Goal: Connect with others: Connect with others

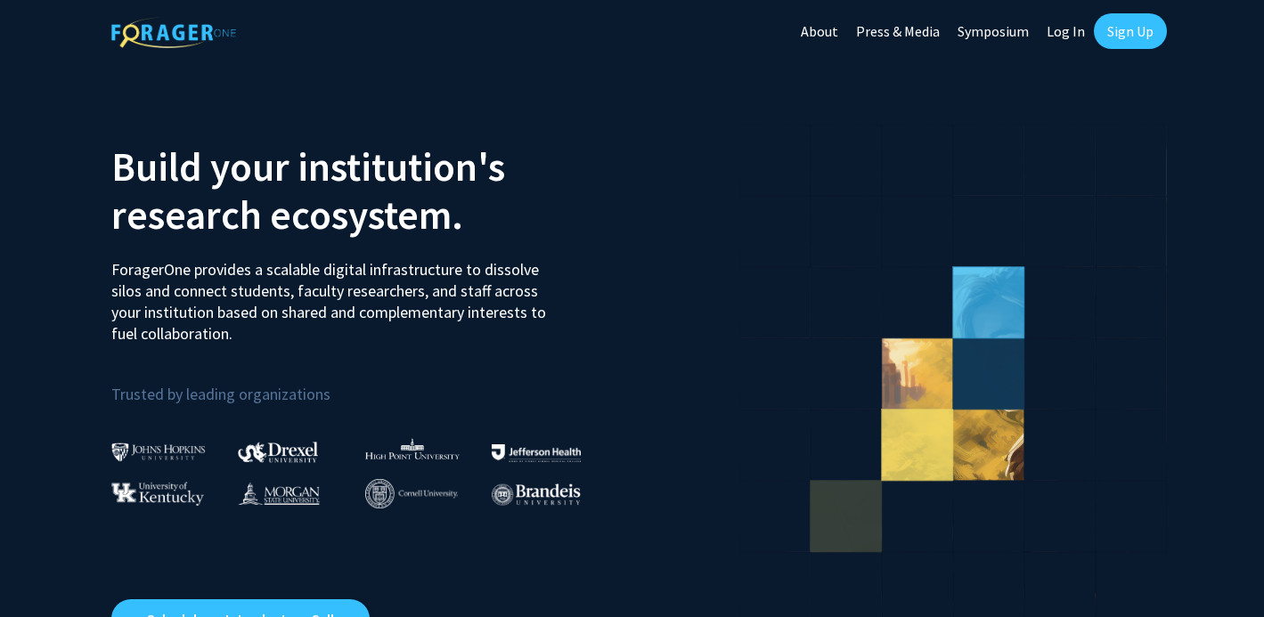
click at [1061, 34] on link "Log In" at bounding box center [1066, 31] width 56 height 62
select select
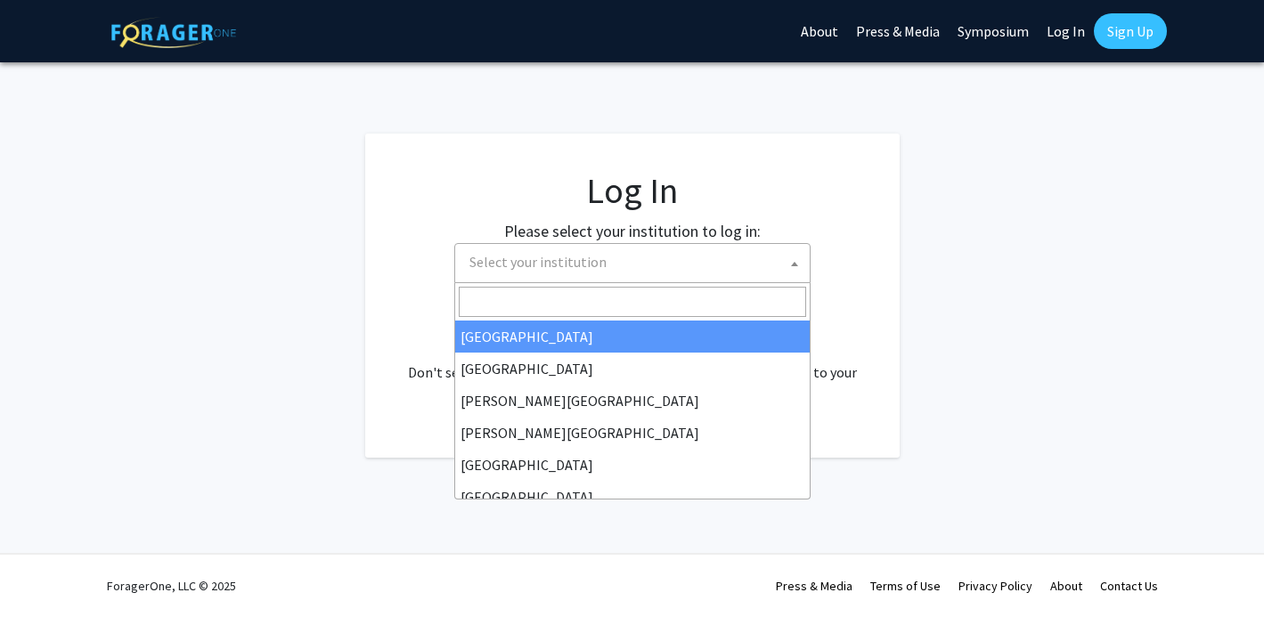
click at [650, 277] on span "Select your institution" at bounding box center [635, 262] width 347 height 37
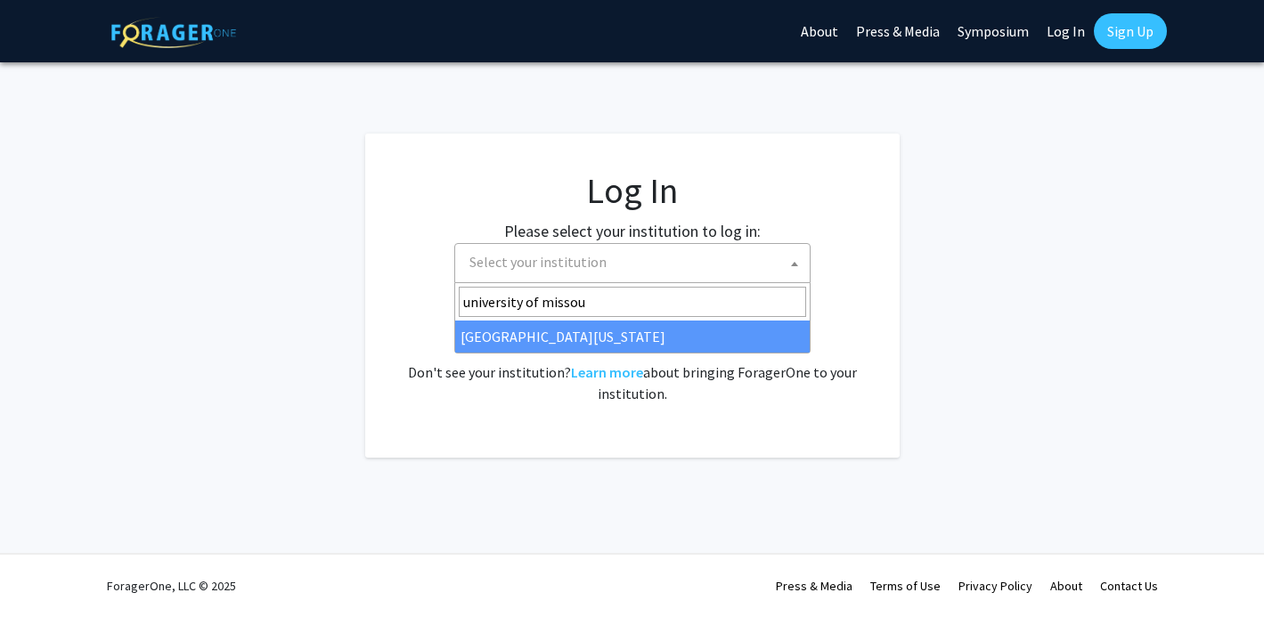
type input "university of missour"
select select "33"
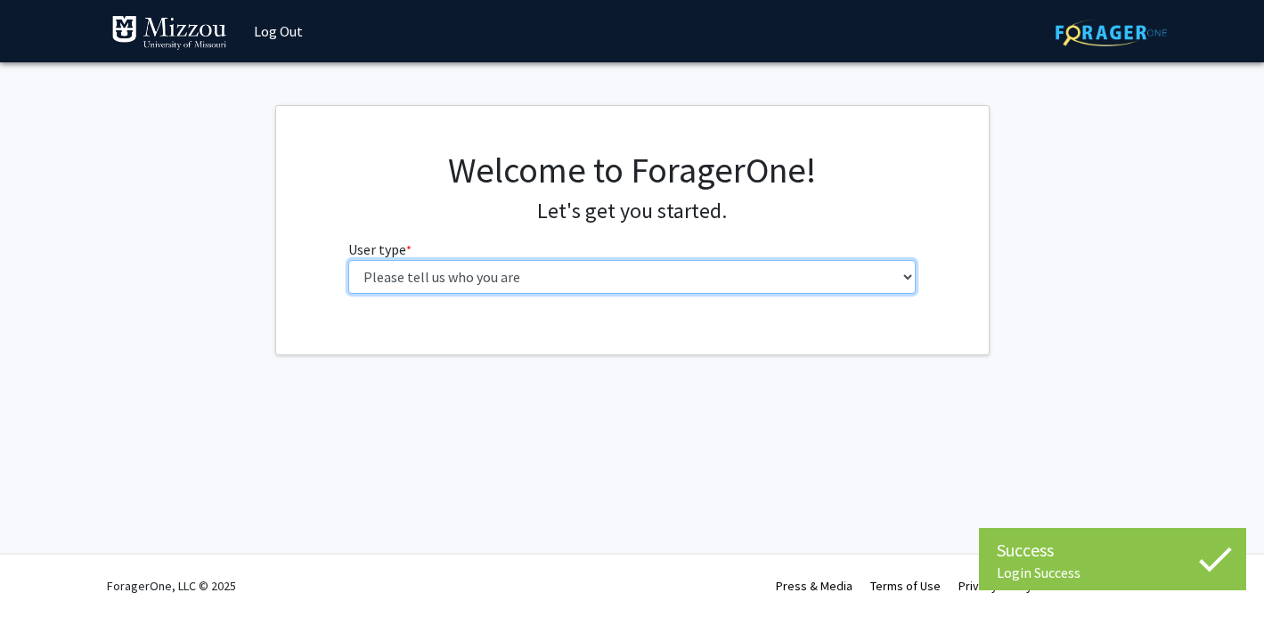
click at [778, 275] on select "Please tell us who you are Undergraduate Student Master's Student Doctoral Cand…" at bounding box center [631, 277] width 567 height 34
select select "1: undergrad"
click at [348, 260] on select "Please tell us who you are Undergraduate Student Master's Student Doctoral Cand…" at bounding box center [631, 277] width 567 height 34
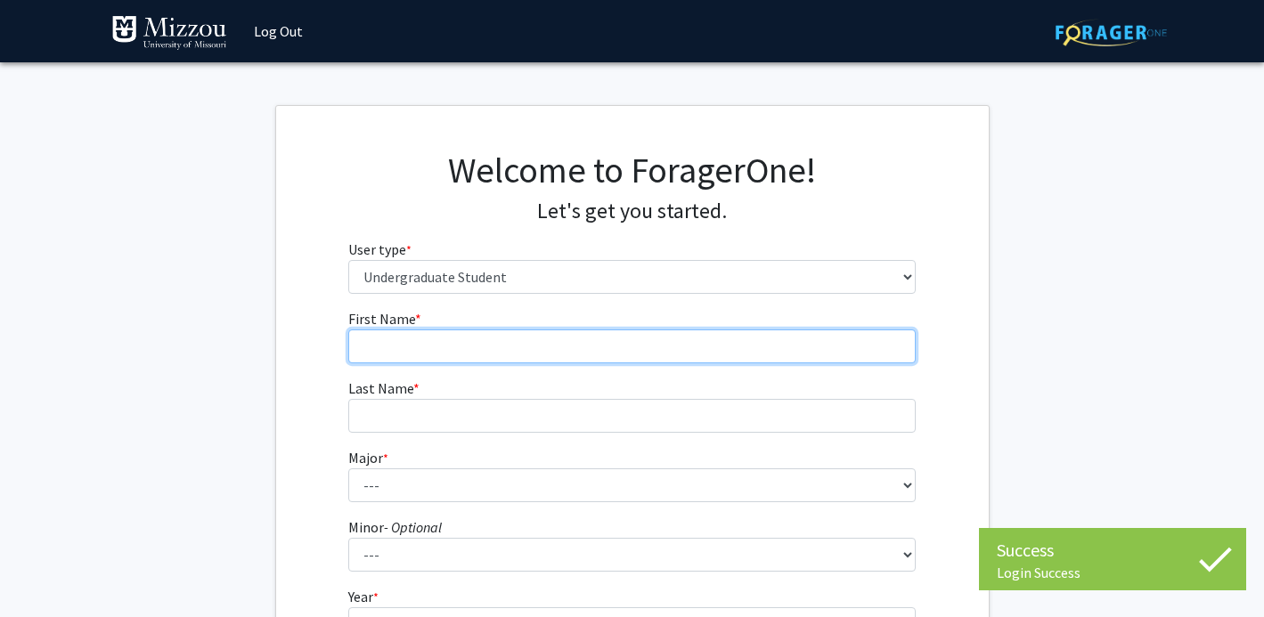
click at [799, 335] on input "First Name * required" at bounding box center [631, 347] width 567 height 34
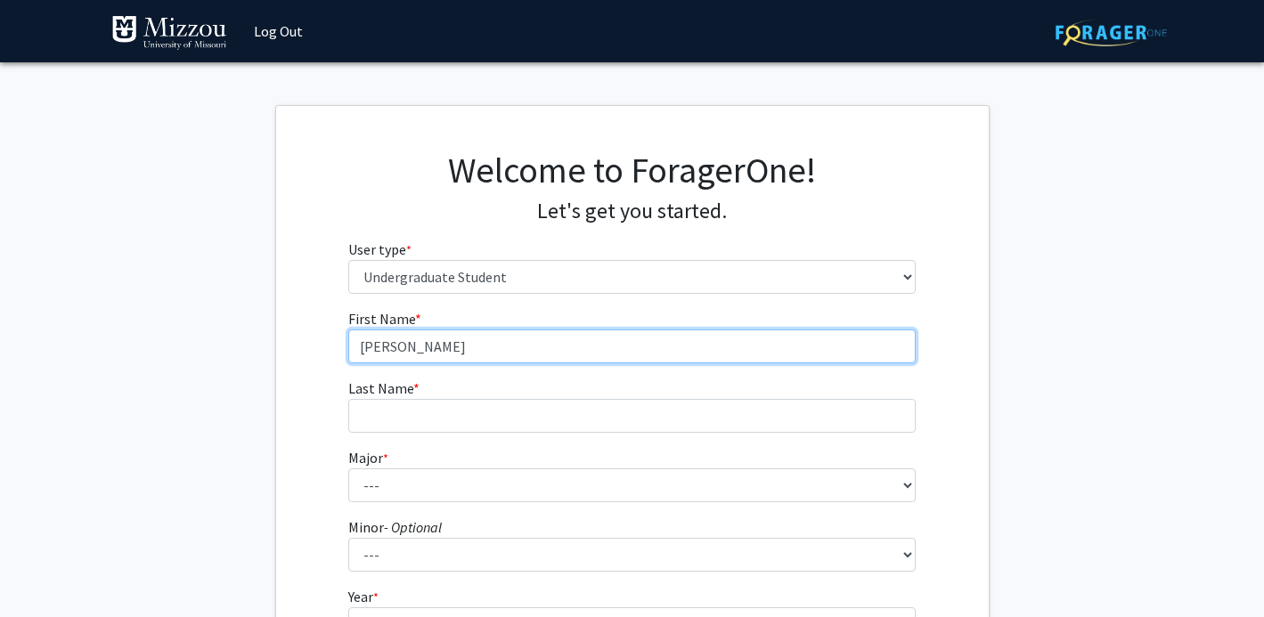
type input "Hannah"
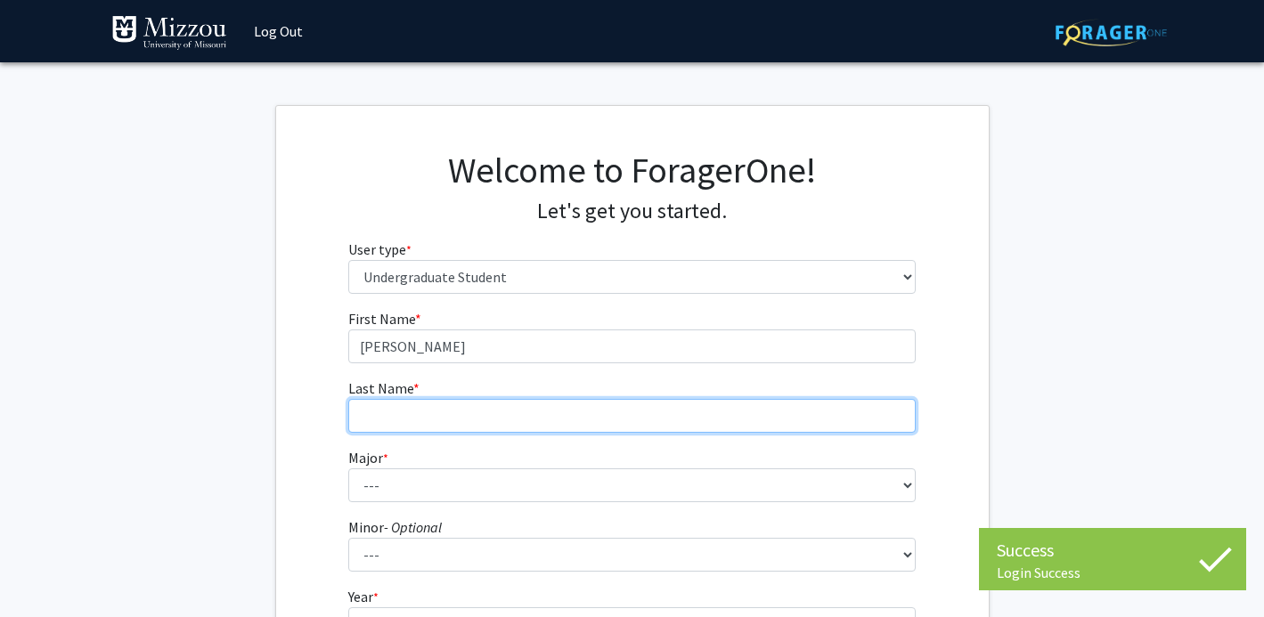
click at [766, 415] on input "Last Name * required" at bounding box center [631, 416] width 567 height 34
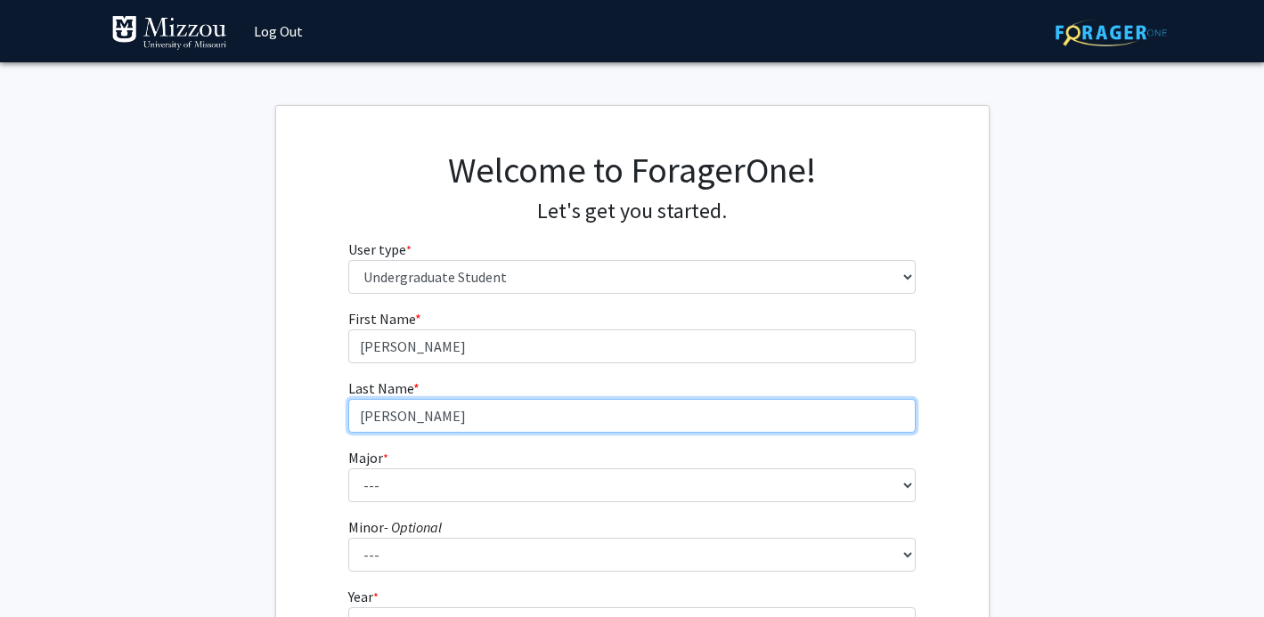
type input "Basham"
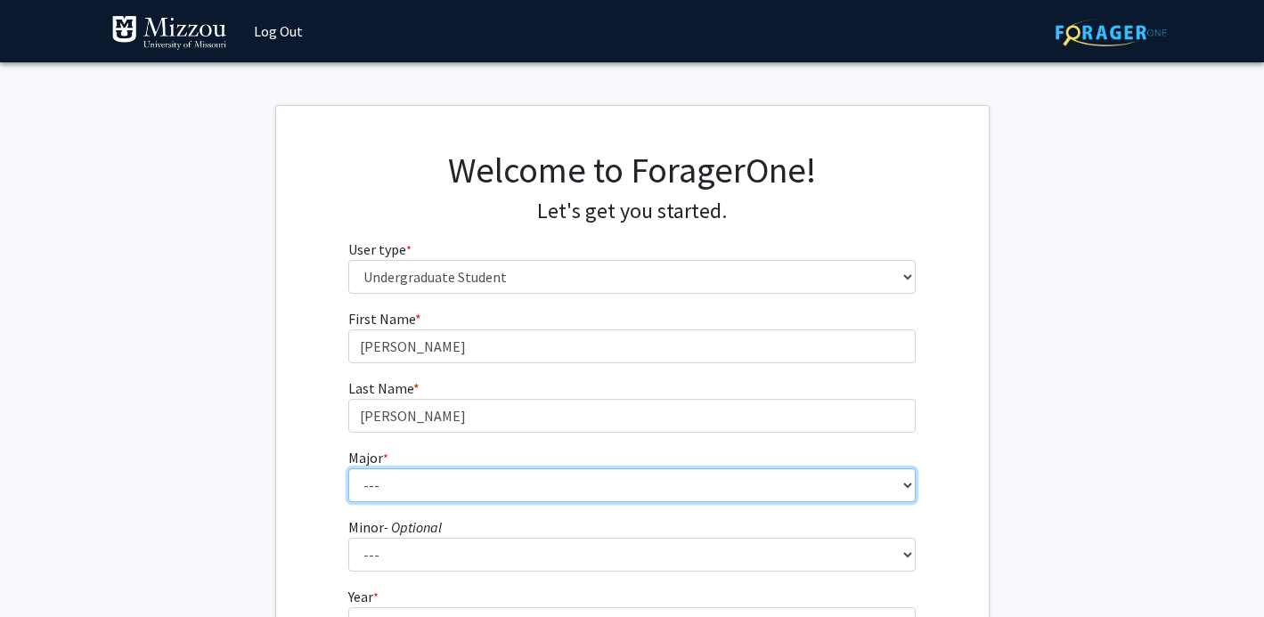
click at [728, 485] on select "--- Agribusiness Management Agricultural Education Agricultural Education: Comm…" at bounding box center [631, 486] width 567 height 34
select select "148: 2638"
click at [348, 469] on select "--- Agribusiness Management Agricultural Education Agricultural Education: Comm…" at bounding box center [631, 486] width 567 height 34
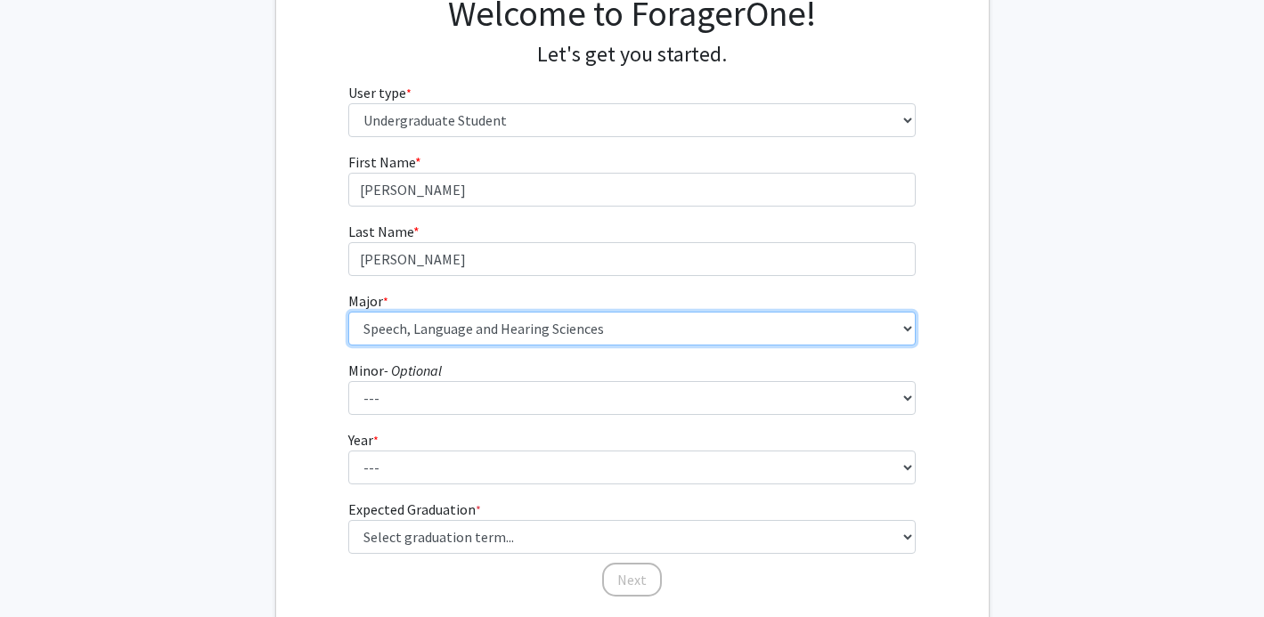
scroll to position [167, 0]
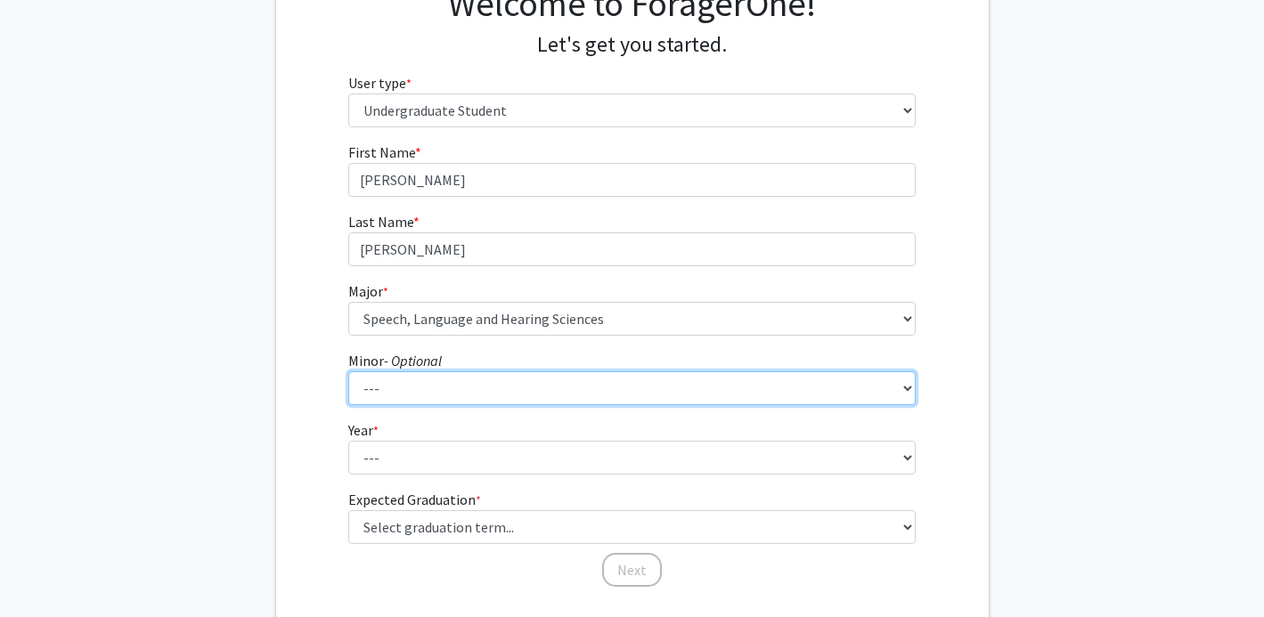
click at [506, 378] on select "--- Accountancy Aerospace Engineering Aerospace Studies Agribusiness Management…" at bounding box center [631, 388] width 567 height 34
select select "63: 2019"
click at [348, 371] on select "--- Accountancy Aerospace Engineering Aerospace Studies Agribusiness Management…" at bounding box center [631, 388] width 567 height 34
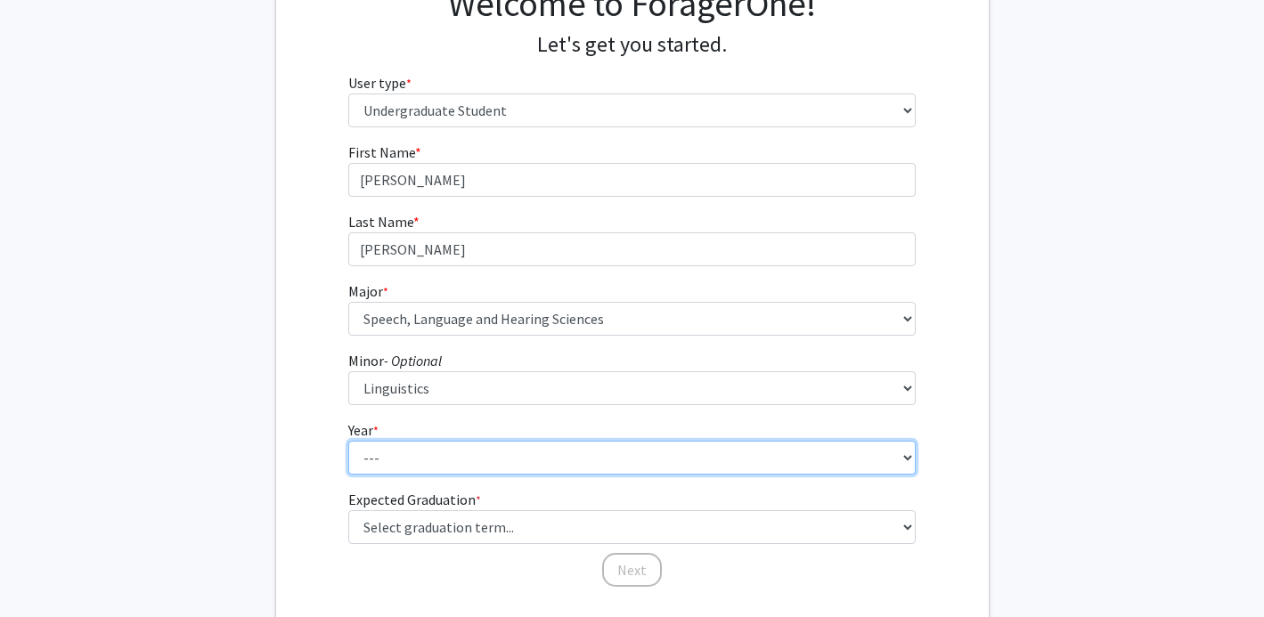
click at [510, 465] on select "--- First-year Sophomore Junior Senior Postbaccalaureate Certificate" at bounding box center [631, 458] width 567 height 34
select select "4: senior"
click at [348, 441] on select "--- First-year Sophomore Junior Senior Postbaccalaureate Certificate" at bounding box center [631, 458] width 567 height 34
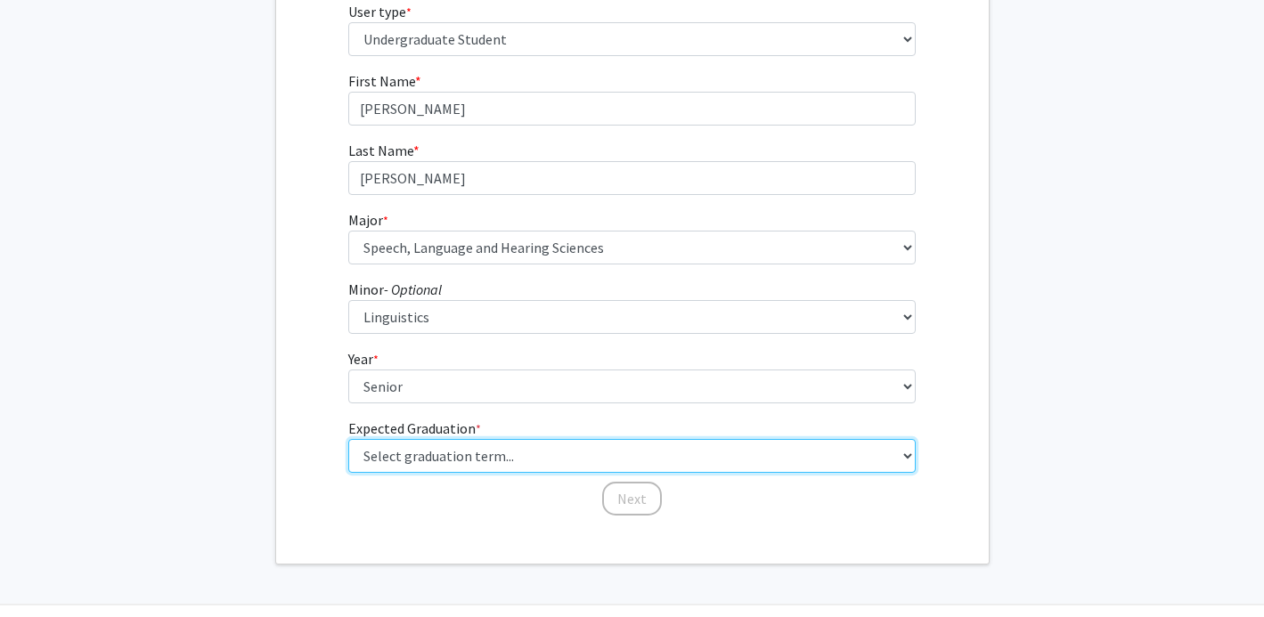
click at [509, 456] on select "Select graduation term... Spring 2025 Summer 2025 Fall 2025 Winter 2025 Spring …" at bounding box center [631, 456] width 567 height 34
select select "5: spring_2026"
click at [348, 439] on select "Select graduation term... Spring 2025 Summer 2025 Fall 2025 Winter 2025 Spring …" at bounding box center [631, 456] width 567 height 34
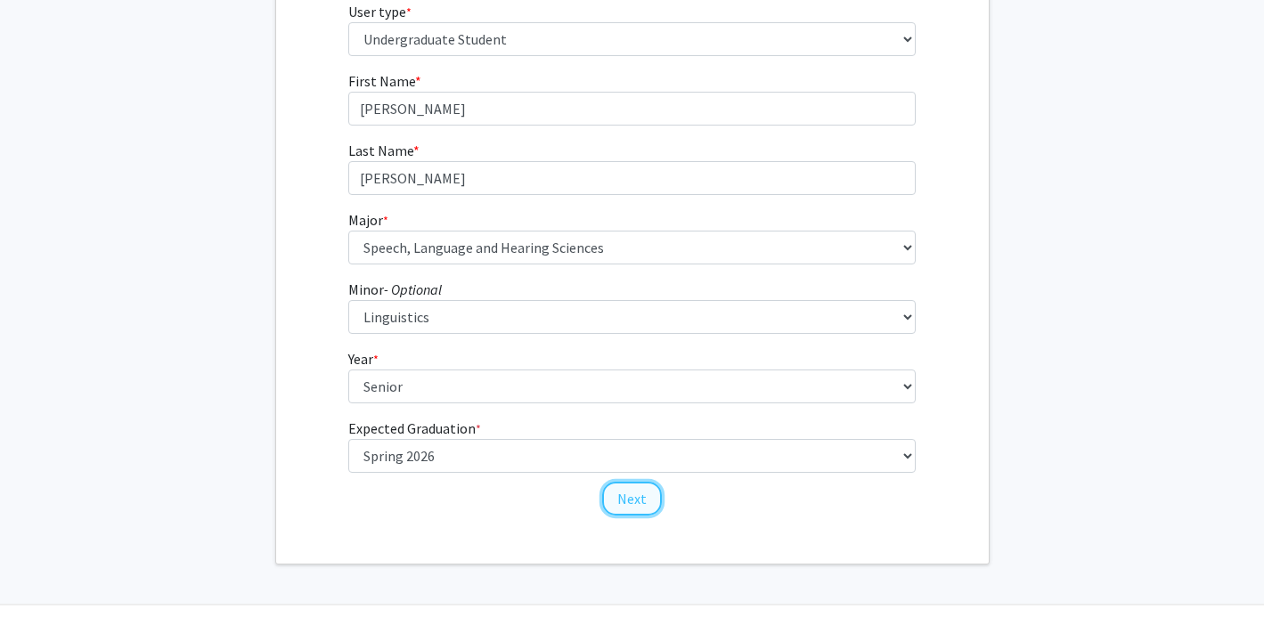
click at [644, 497] on button "Next" at bounding box center [632, 499] width 60 height 34
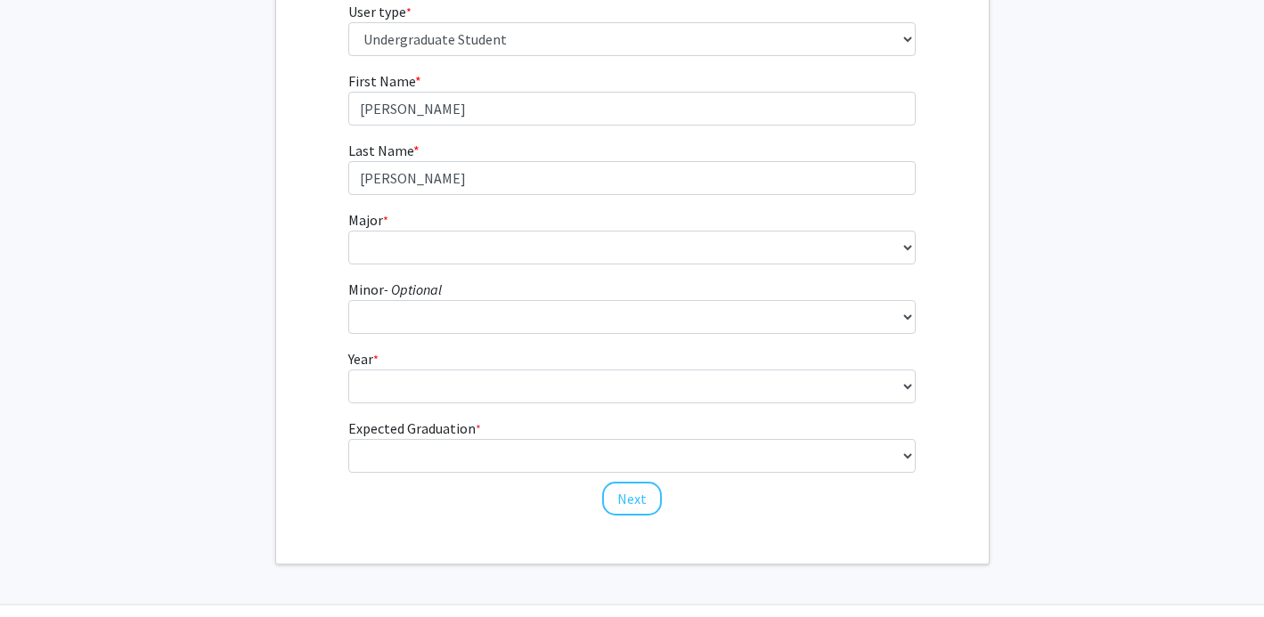
scroll to position [0, 0]
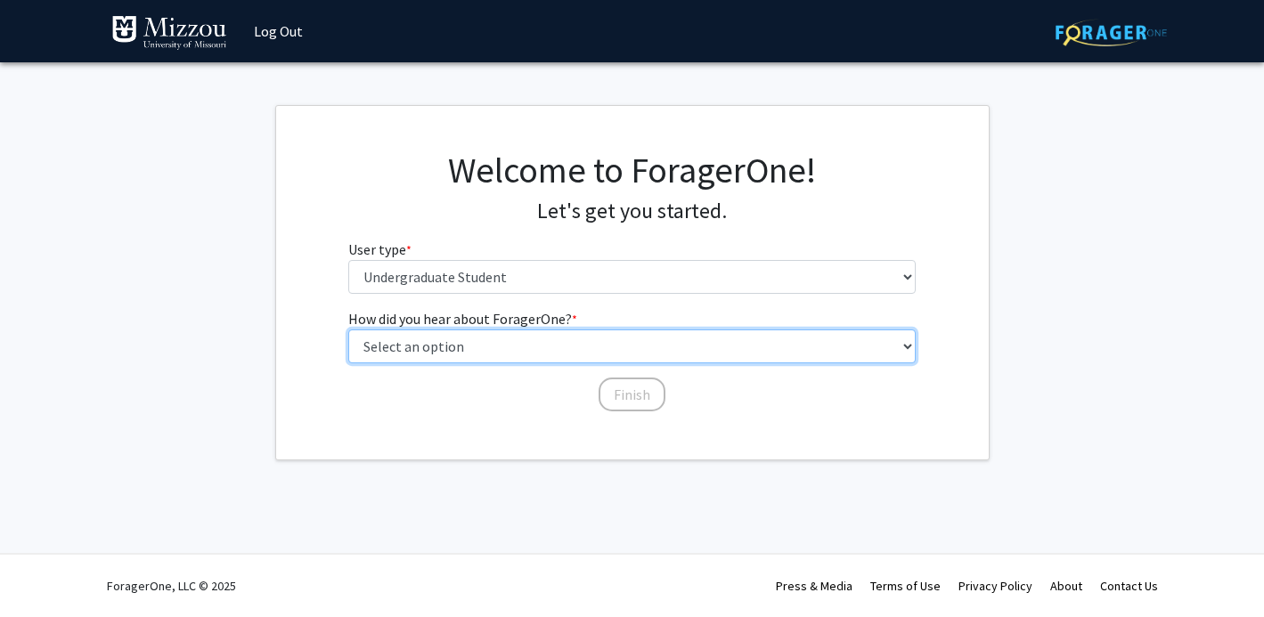
click at [748, 357] on select "Select an option Peer/student recommendation Faculty/staff recommendation Unive…" at bounding box center [631, 347] width 567 height 34
select select "1: peer_recommendation"
click at [348, 330] on select "Select an option Peer/student recommendation Faculty/staff recommendation Unive…" at bounding box center [631, 347] width 567 height 34
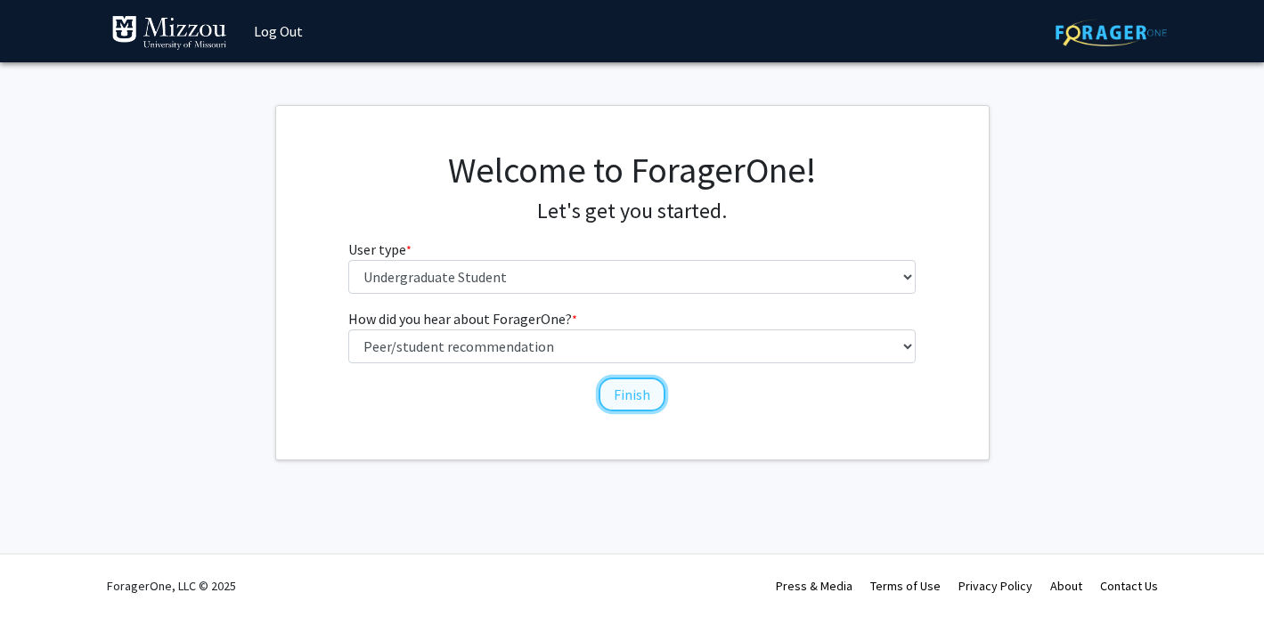
click at [638, 396] on button "Finish" at bounding box center [632, 395] width 67 height 34
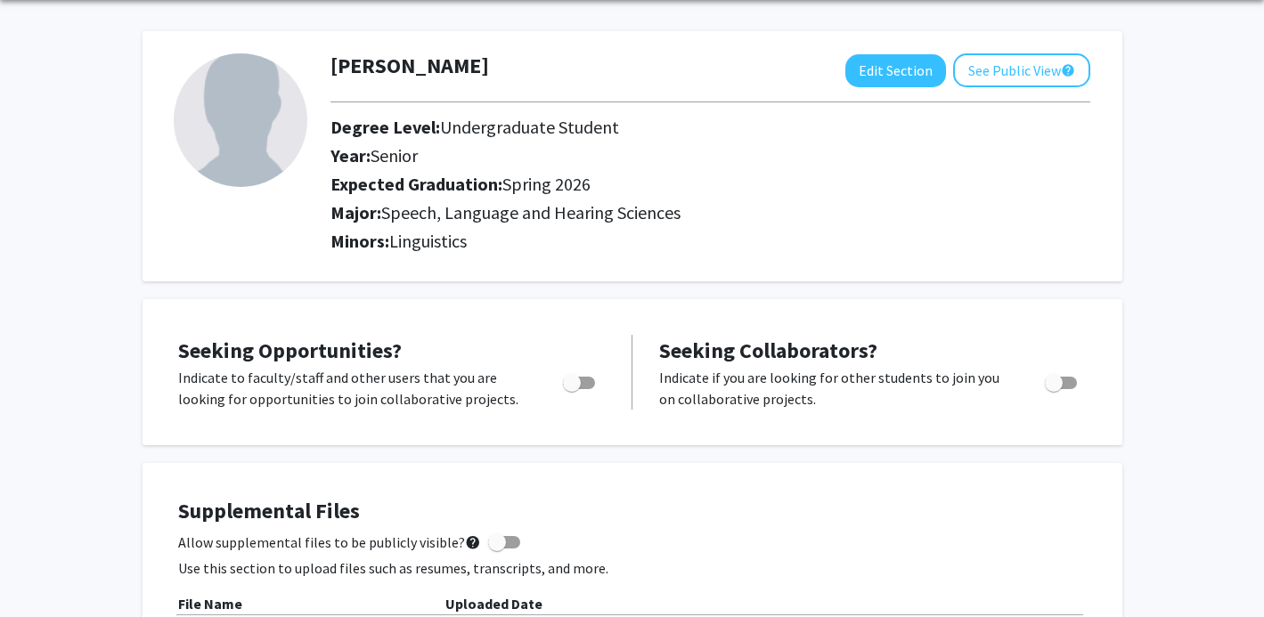
scroll to position [67, 0]
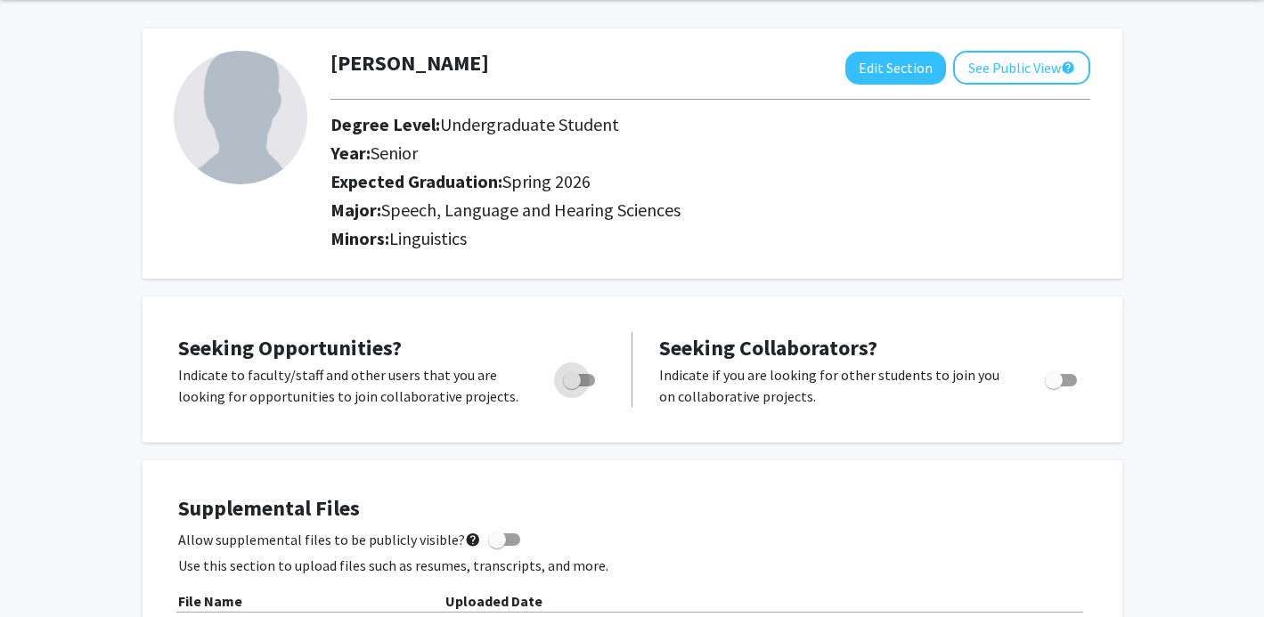
click at [567, 381] on span "Toggle" at bounding box center [572, 380] width 18 height 18
click at [571, 387] on input "Are you actively seeking opportunities?" at bounding box center [571, 387] width 1 height 1
checkbox input "true"
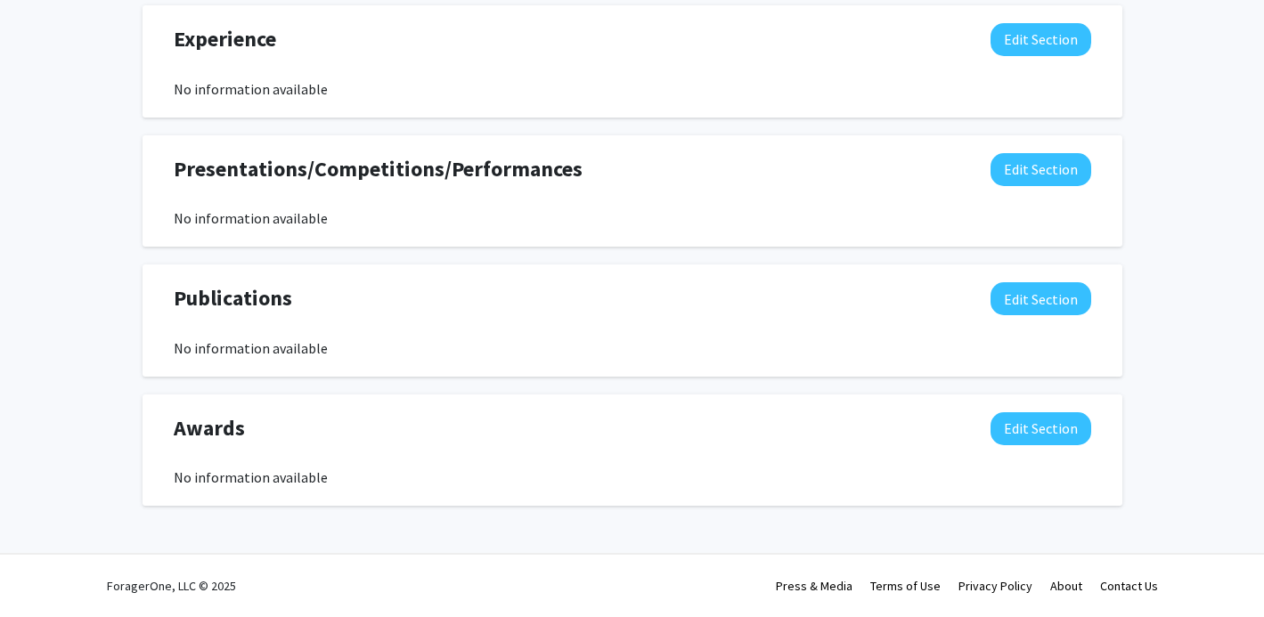
scroll to position [0, 0]
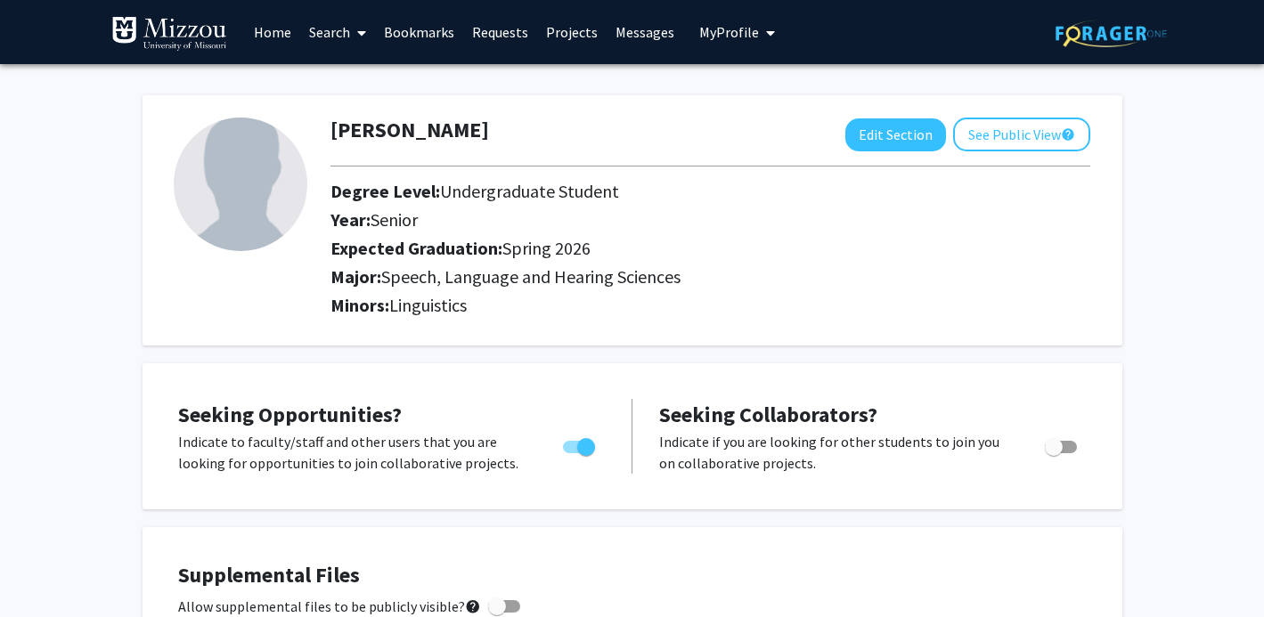
click at [336, 32] on link "Search" at bounding box center [337, 32] width 75 height 62
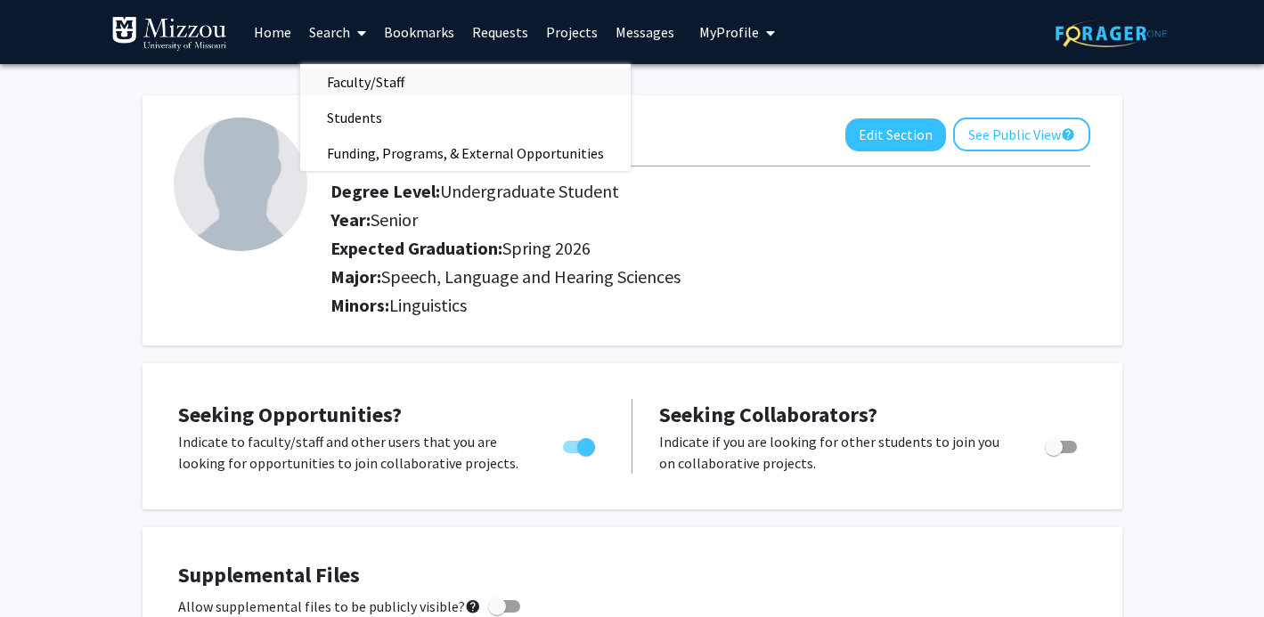
click at [345, 83] on span "Faculty/Staff" at bounding box center [365, 82] width 131 height 36
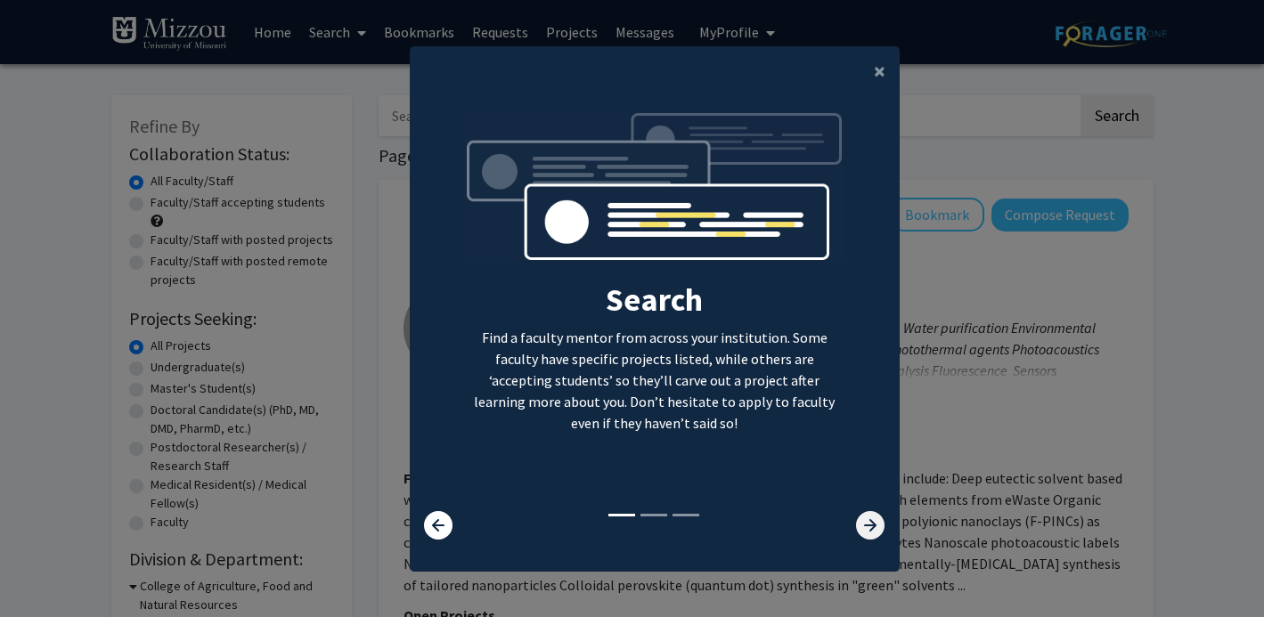
click at [861, 537] on icon at bounding box center [870, 525] width 29 height 29
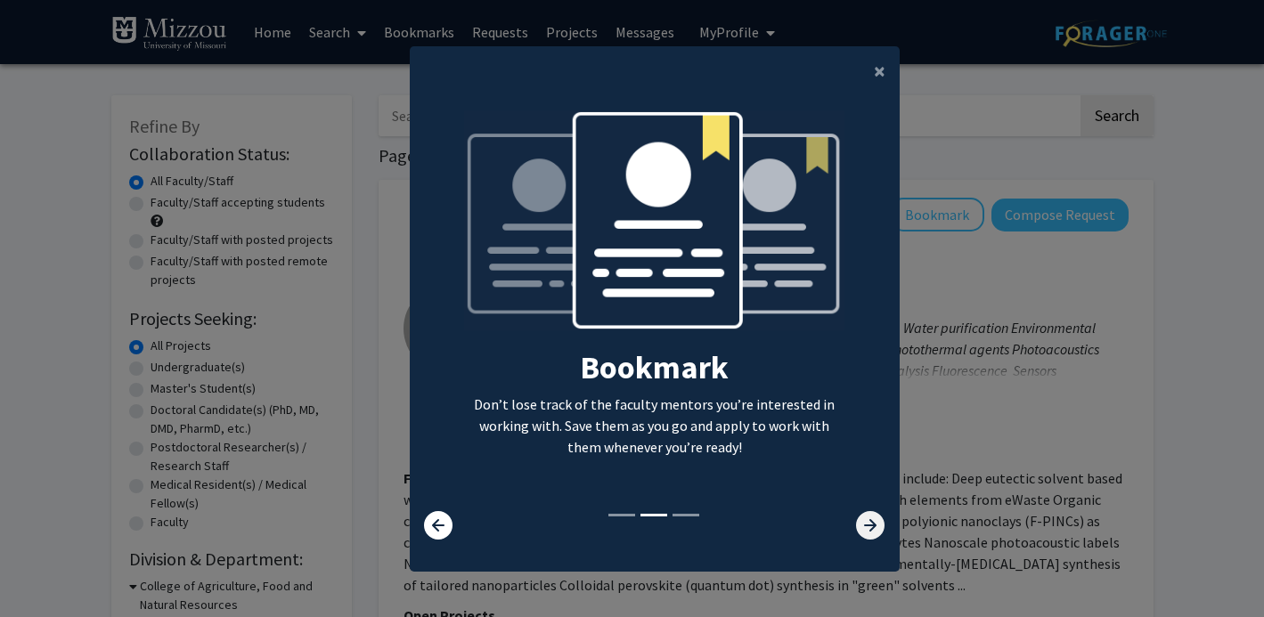
click at [861, 537] on icon at bounding box center [870, 525] width 29 height 29
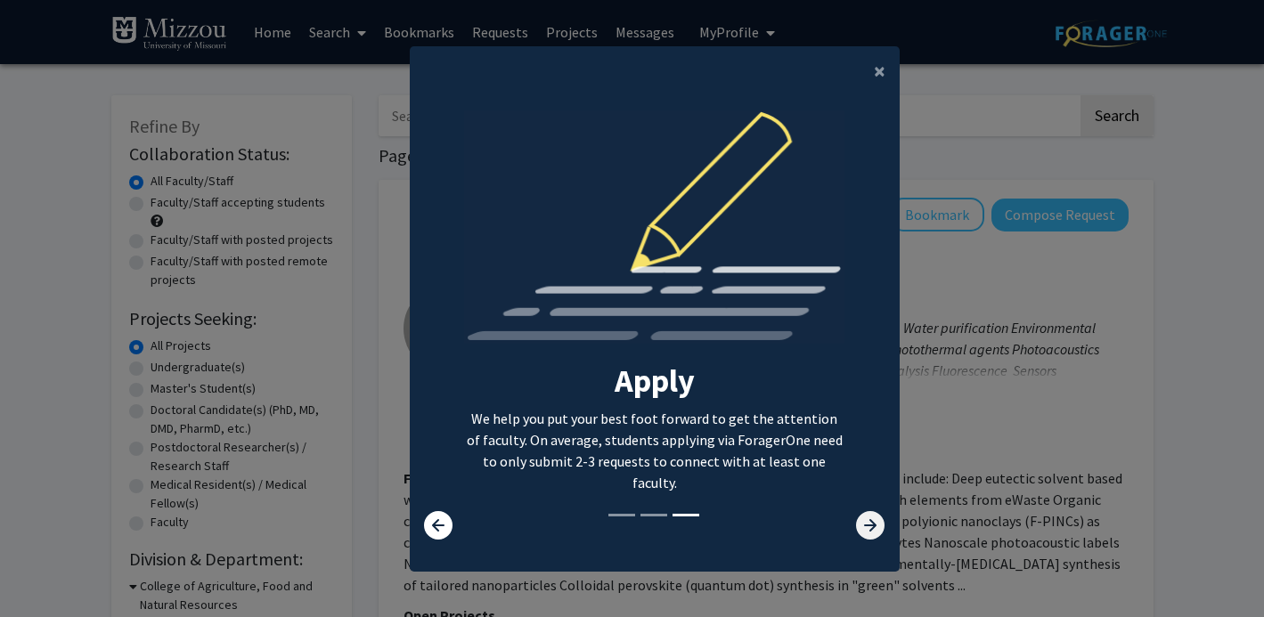
click at [862, 538] on icon at bounding box center [870, 525] width 29 height 29
click at [877, 61] on span "×" at bounding box center [880, 71] width 12 height 28
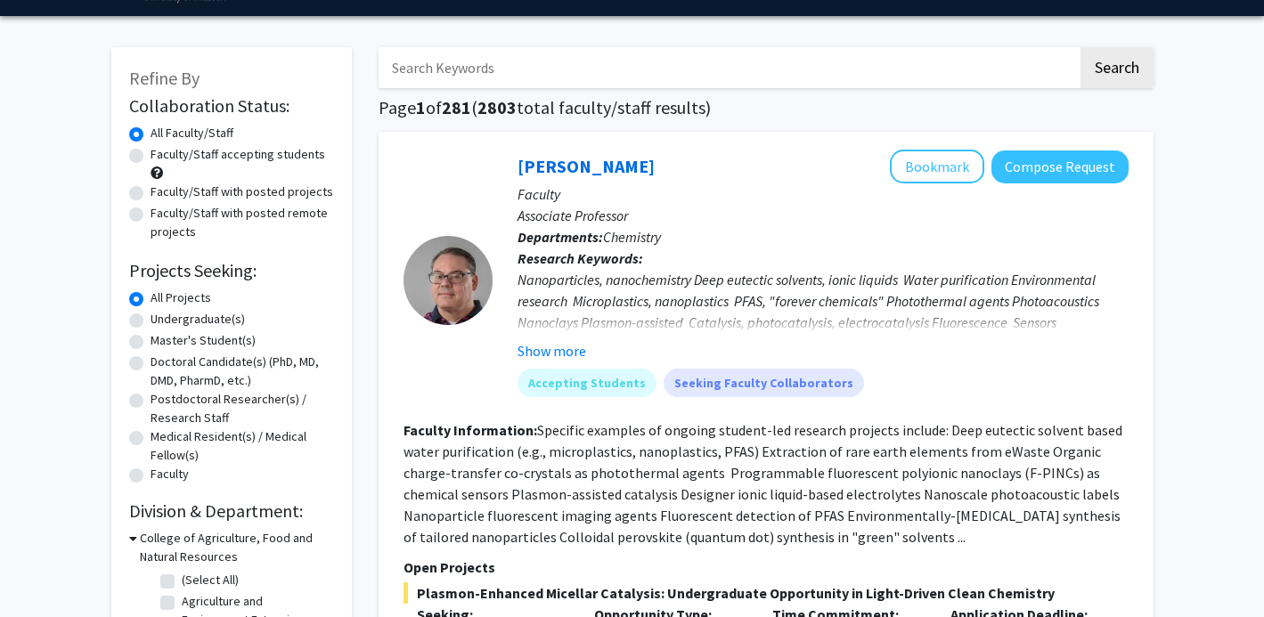
scroll to position [49, 0]
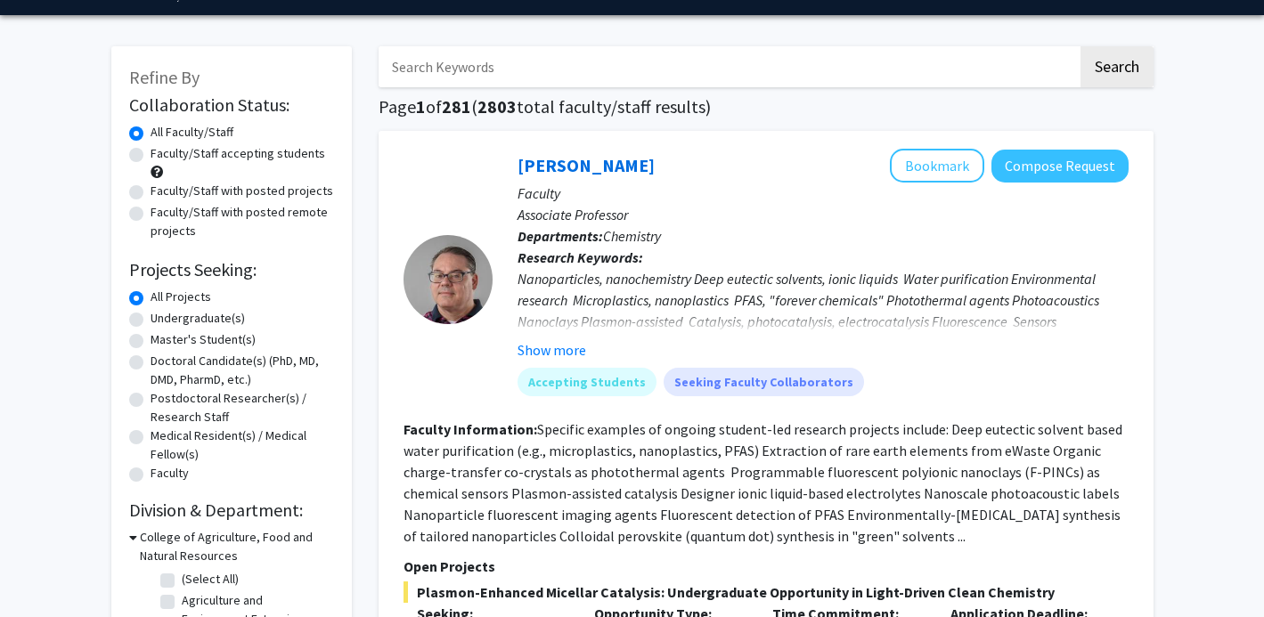
click at [220, 316] on label "Undergraduate(s)" at bounding box center [198, 318] width 94 height 19
click at [162, 316] on input "Undergraduate(s)" at bounding box center [157, 315] width 12 height 12
radio input "true"
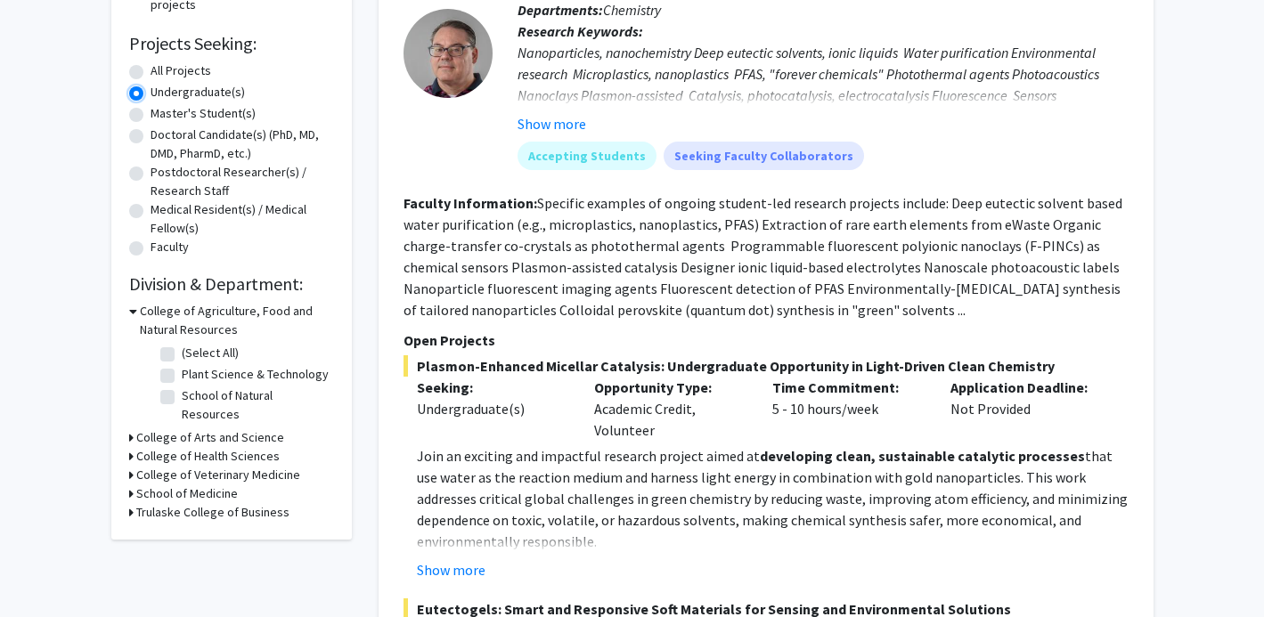
scroll to position [298, 0]
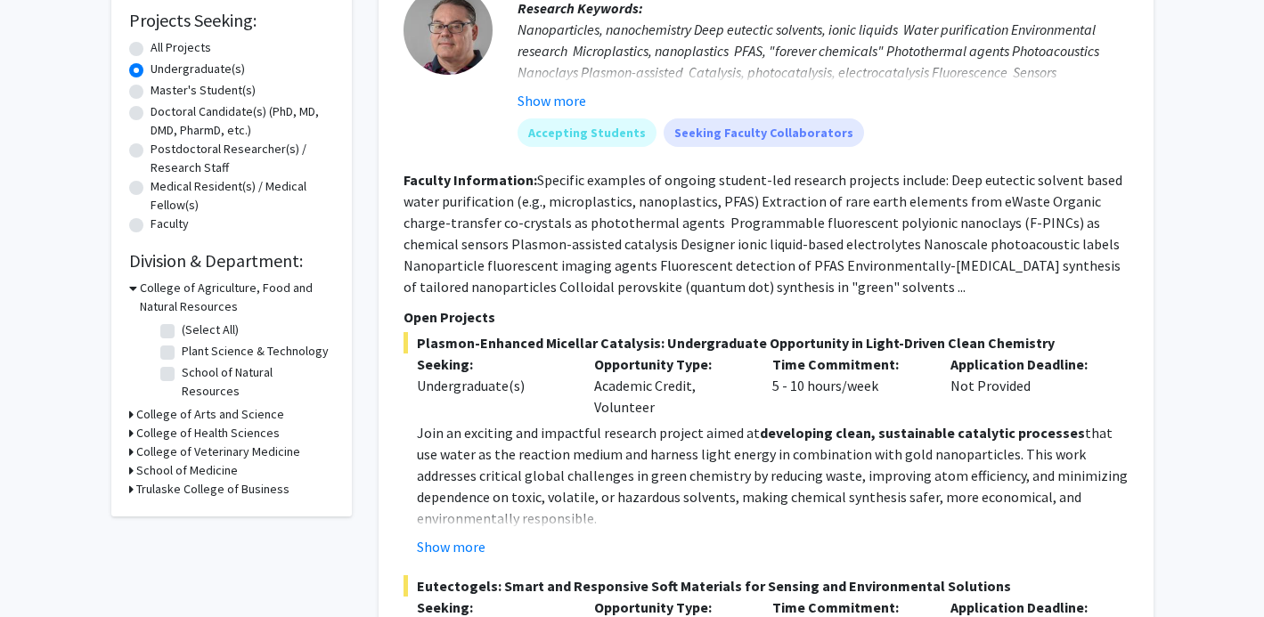
click at [216, 424] on h3 "College of Health Sciences" at bounding box center [207, 433] width 143 height 19
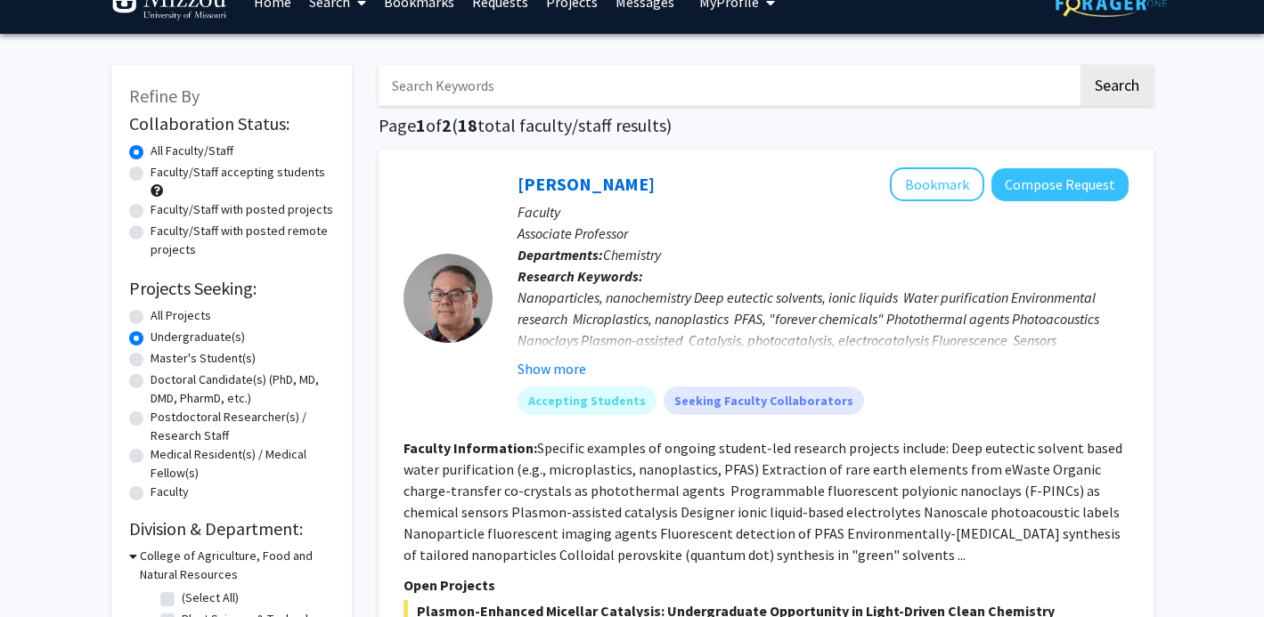
scroll to position [27, 0]
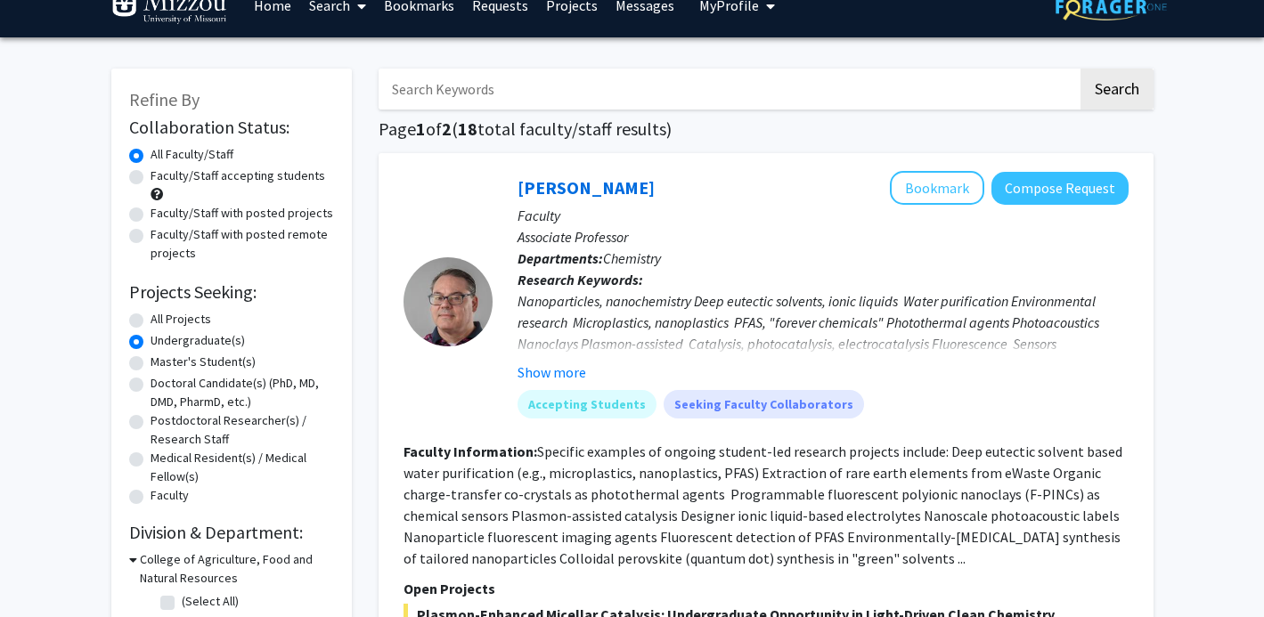
click at [501, 106] on input "Search Keywords" at bounding box center [728, 89] width 699 height 41
type input "speech"
click at [1081, 69] on button "Search" at bounding box center [1117, 89] width 73 height 41
radio input "true"
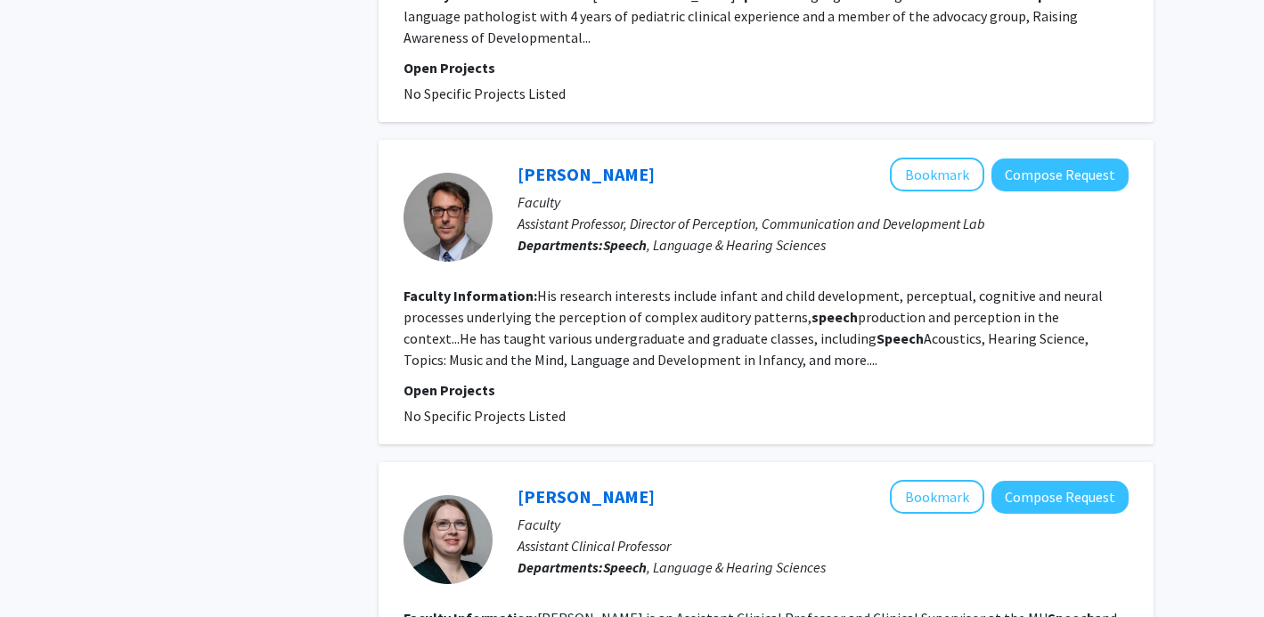
scroll to position [1143, 0]
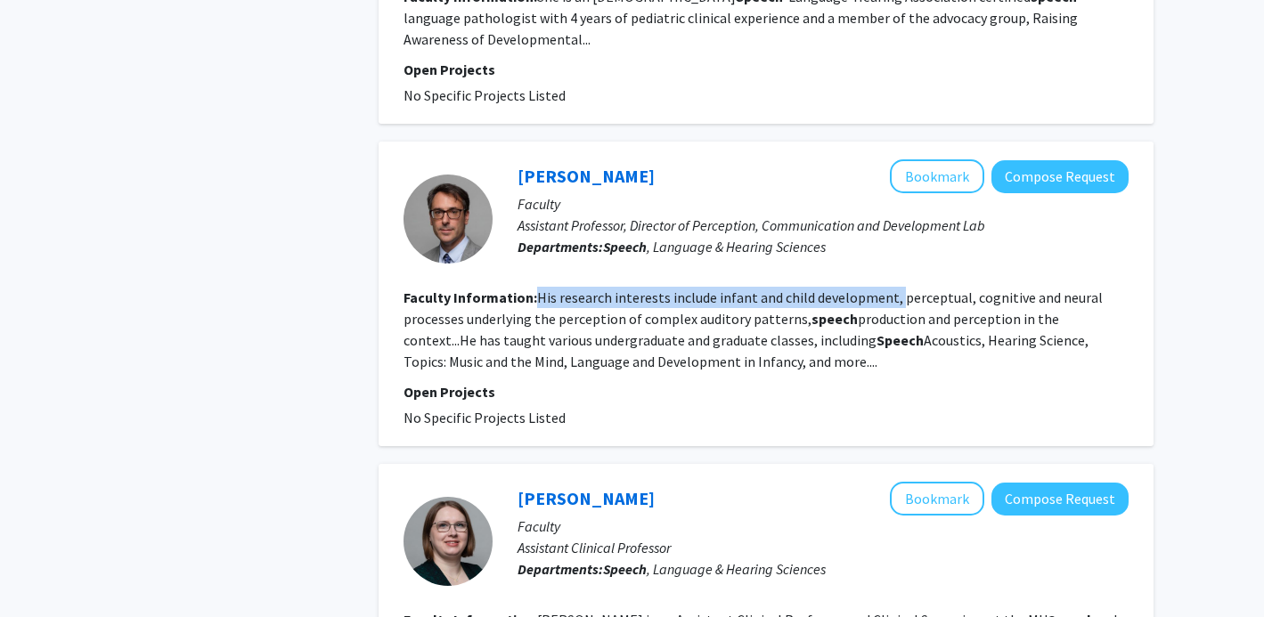
drag, startPoint x: 537, startPoint y: 280, endPoint x: 894, endPoint y: 282, distance: 357.2
click at [894, 289] on fg-read-more "His research interests include infant and child development, perceptual, cognit…" at bounding box center [753, 330] width 699 height 82
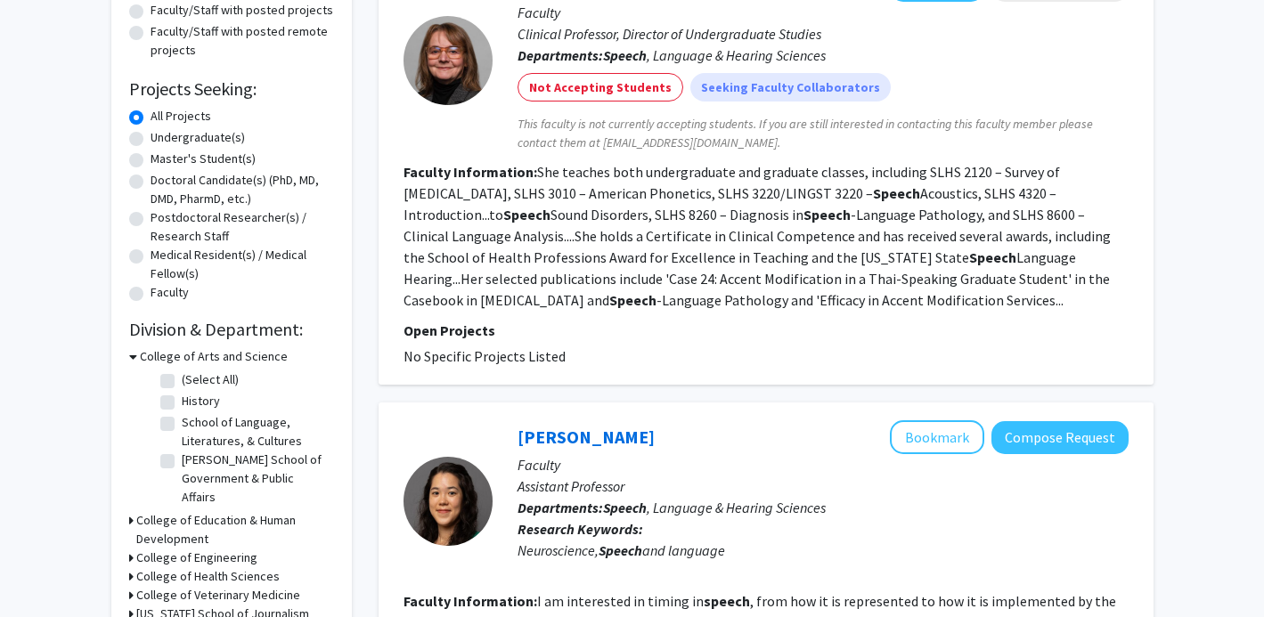
scroll to position [0, 0]
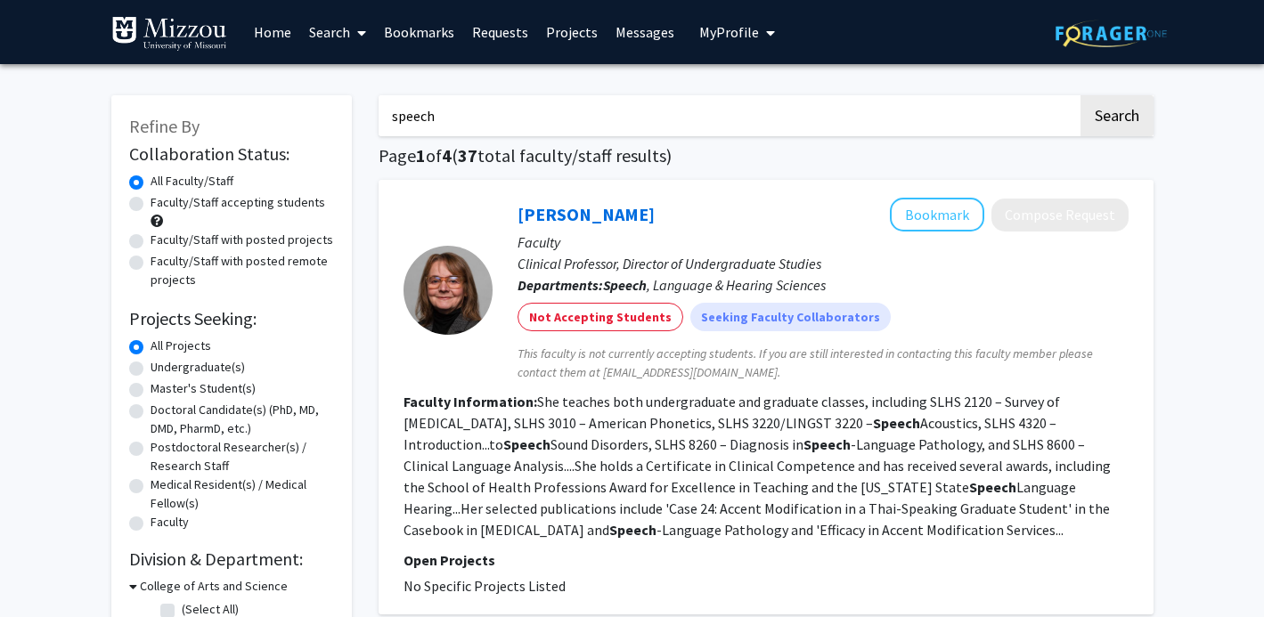
click at [710, 122] on input "speech" at bounding box center [728, 115] width 699 height 41
type input "speech languge and hearing sciences"
click at [1081, 95] on button "Search" at bounding box center [1117, 115] width 73 height 41
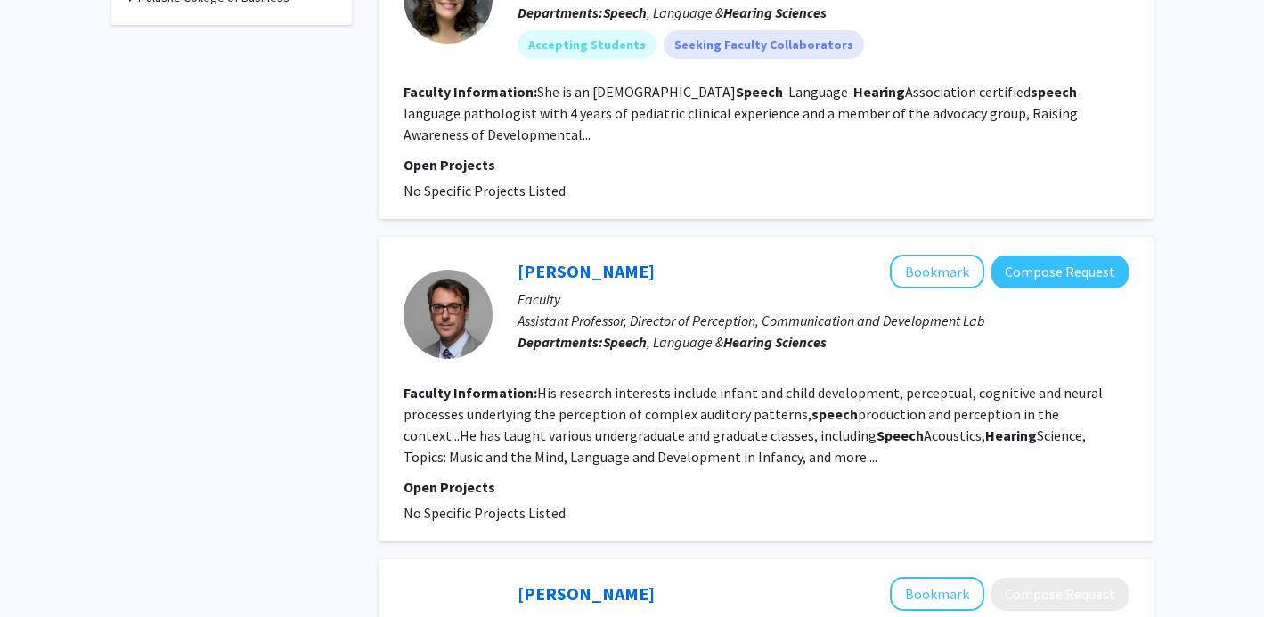
scroll to position [1045, 0]
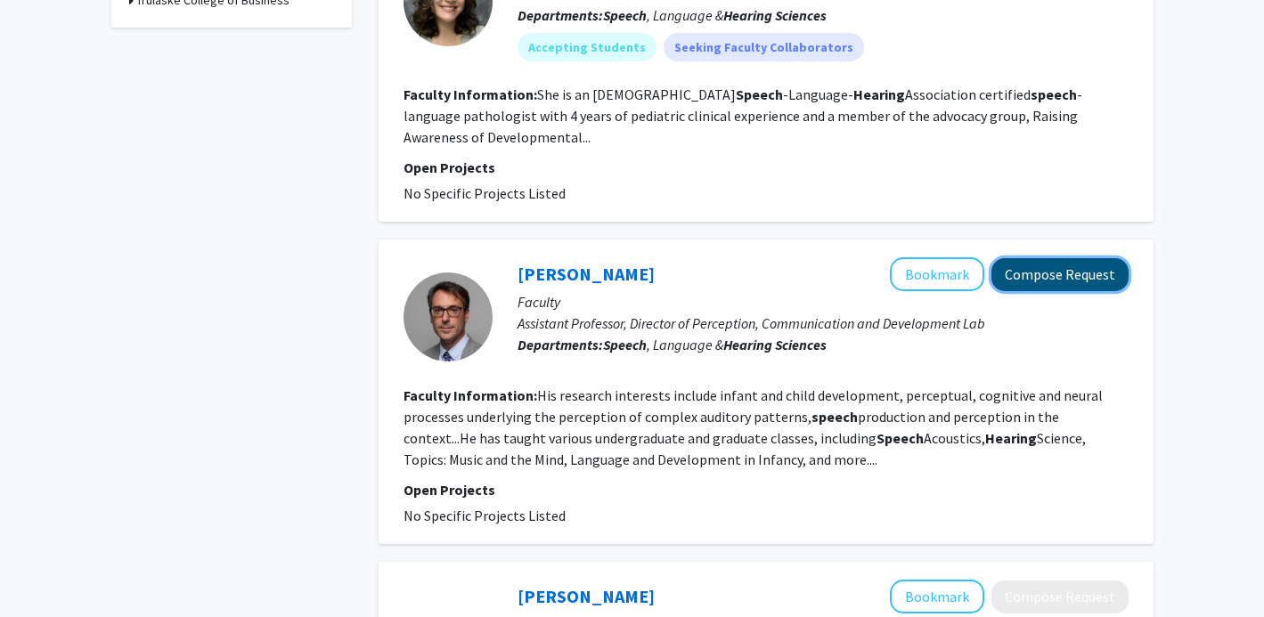
click at [1081, 258] on button "Compose Request" at bounding box center [1059, 274] width 137 height 33
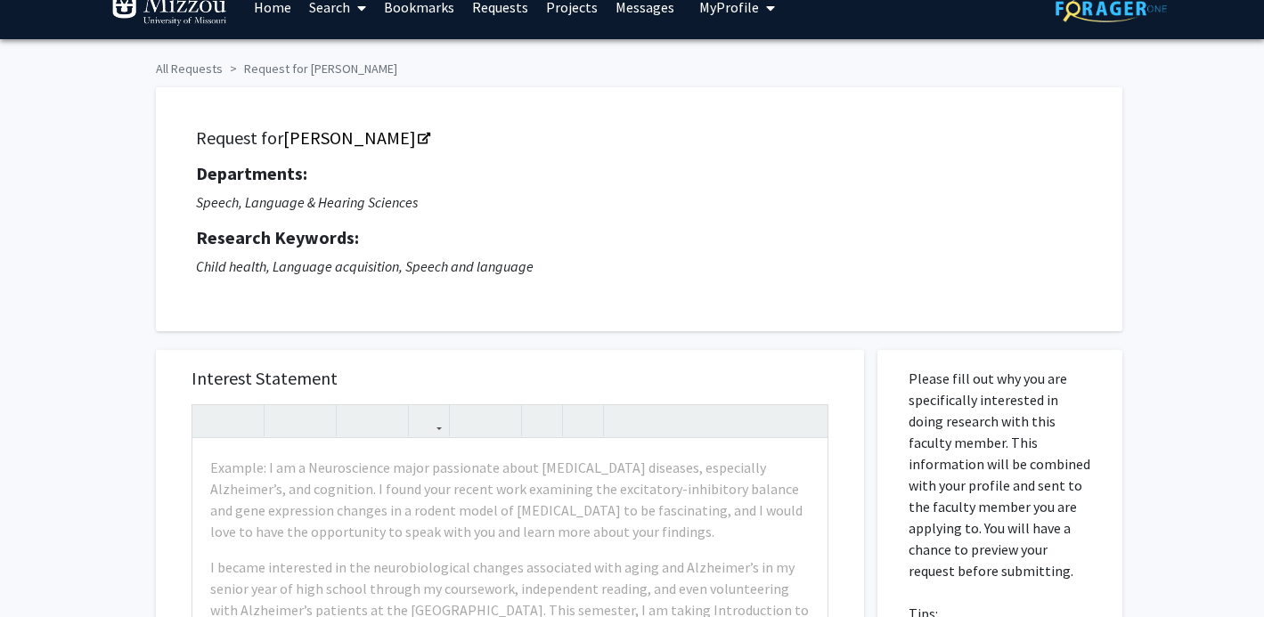
scroll to position [9, 0]
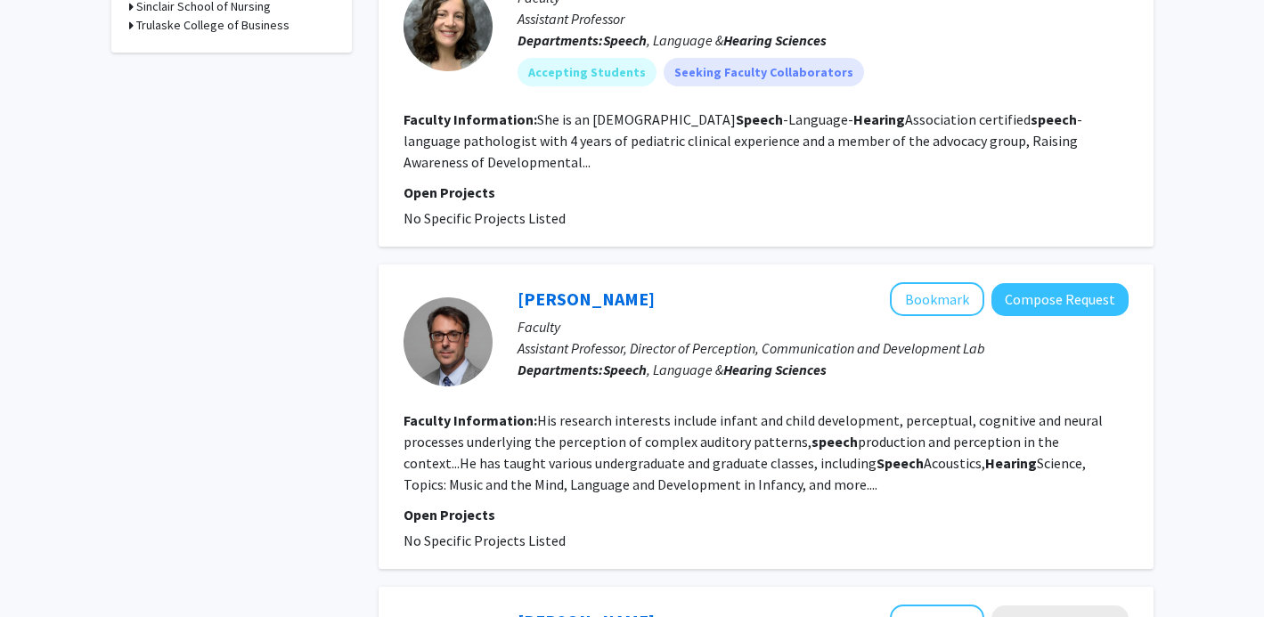
scroll to position [1024, 0]
